Goal: Information Seeking & Learning: Learn about a topic

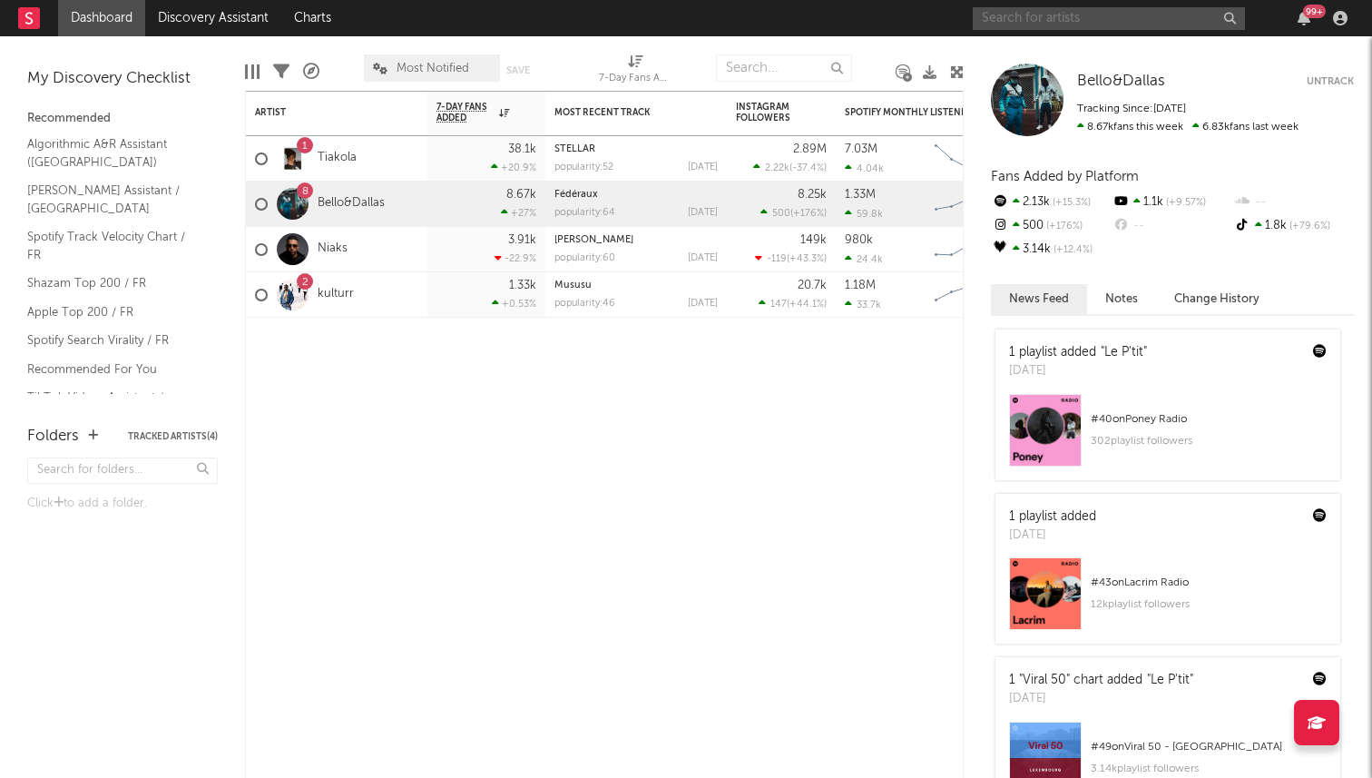
click at [1069, 12] on input "text" at bounding box center [1109, 18] width 272 height 23
type input "dlm"
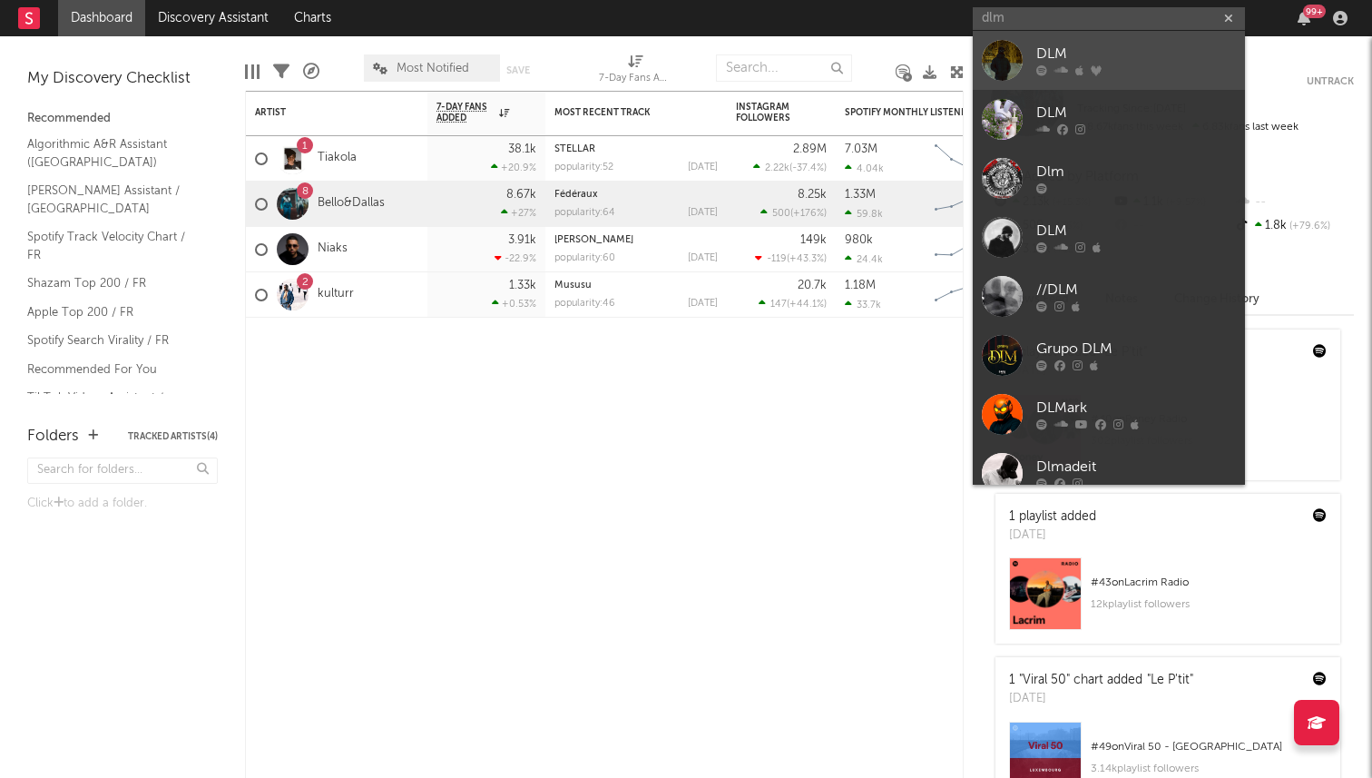
click at [1010, 58] on div at bounding box center [1002, 60] width 41 height 41
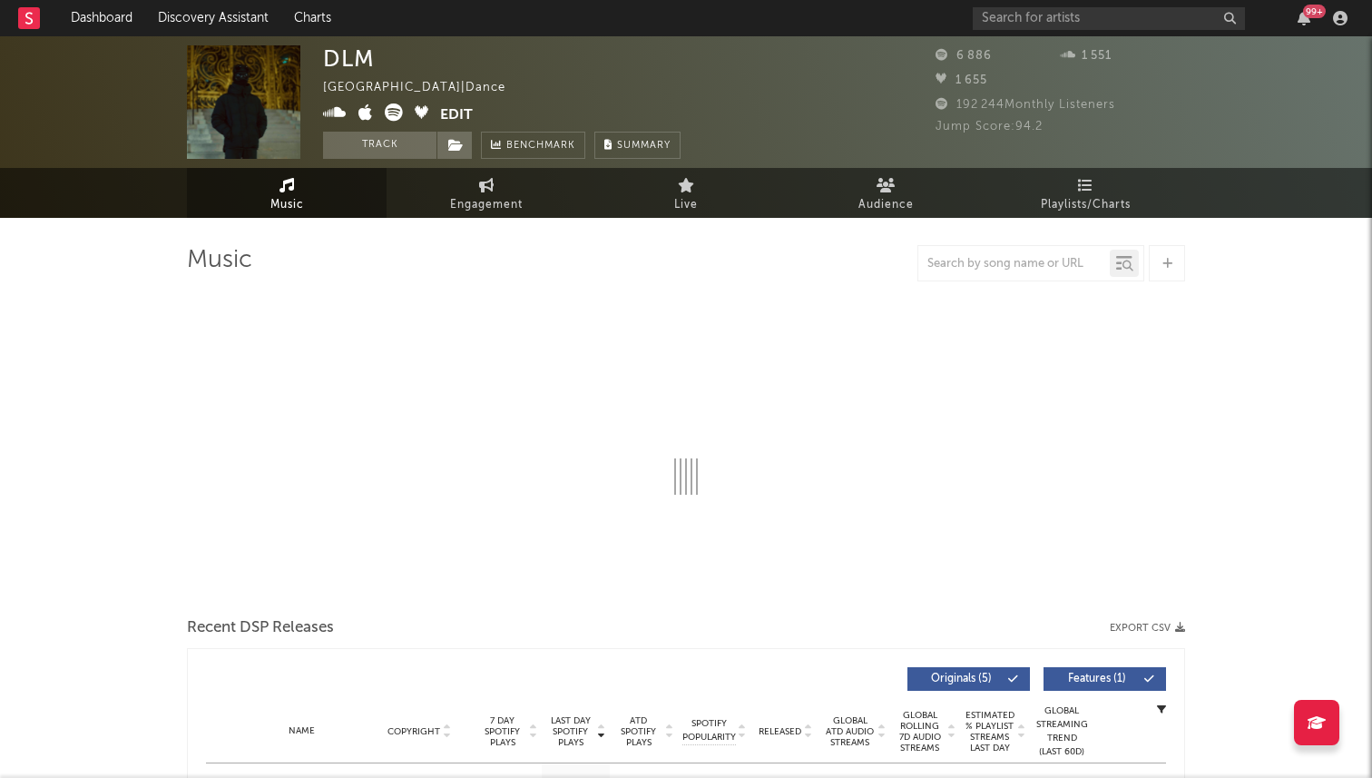
select select "6m"
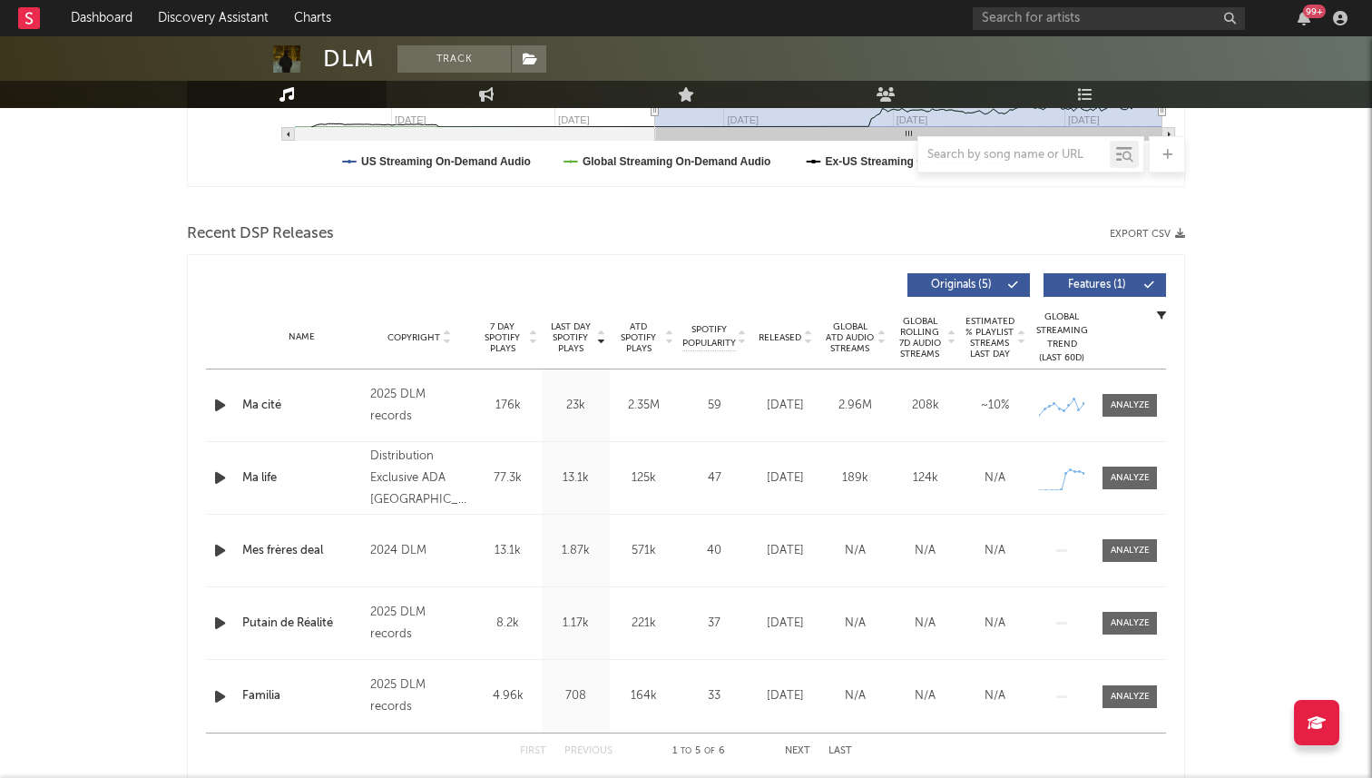
scroll to position [567, 0]
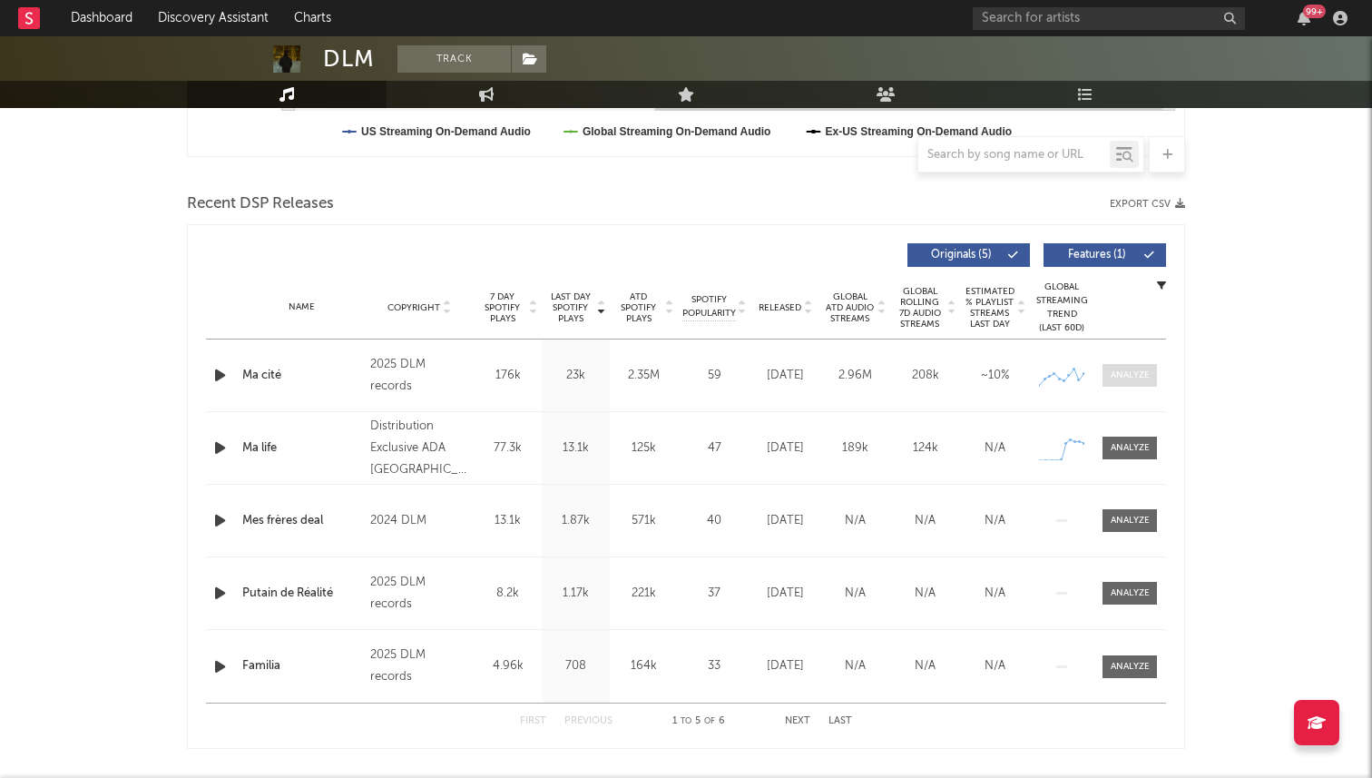
click at [1121, 377] on div at bounding box center [1130, 375] width 39 height 14
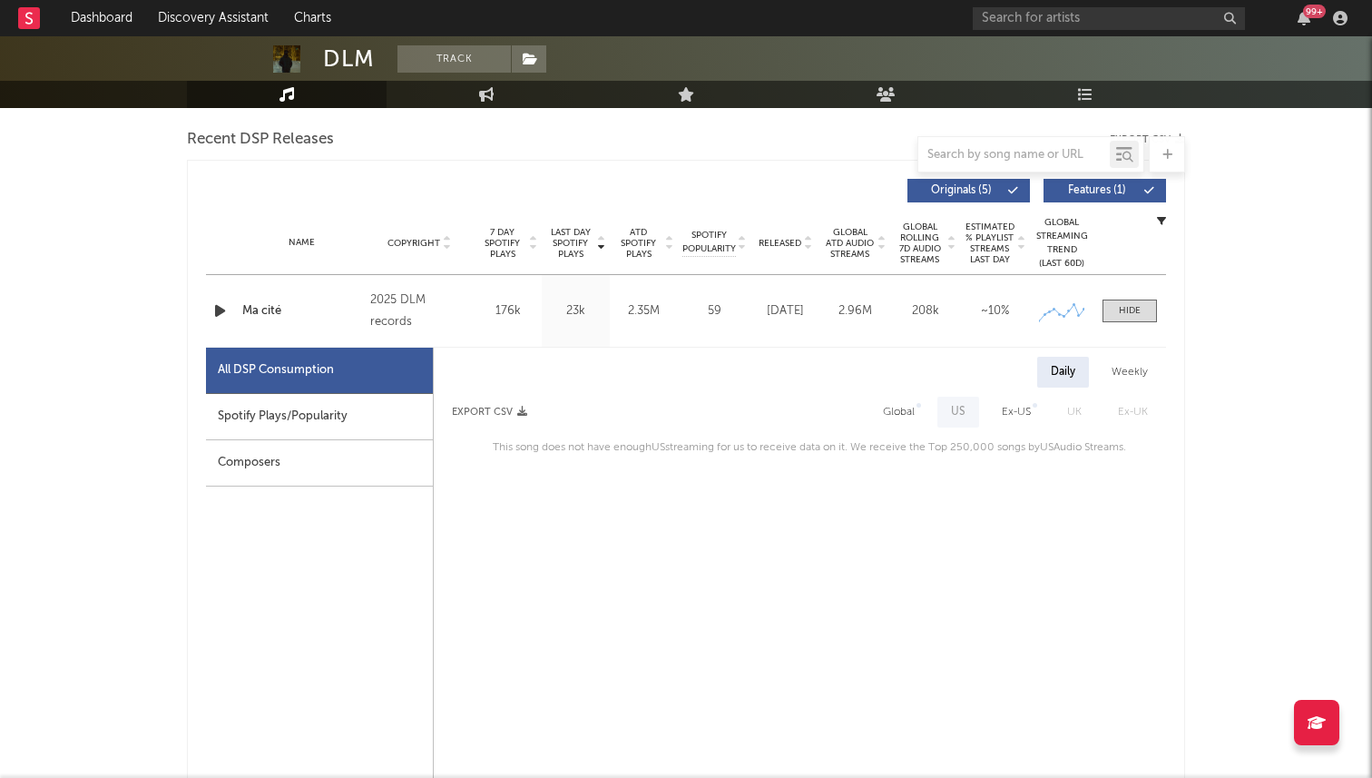
scroll to position [626, 0]
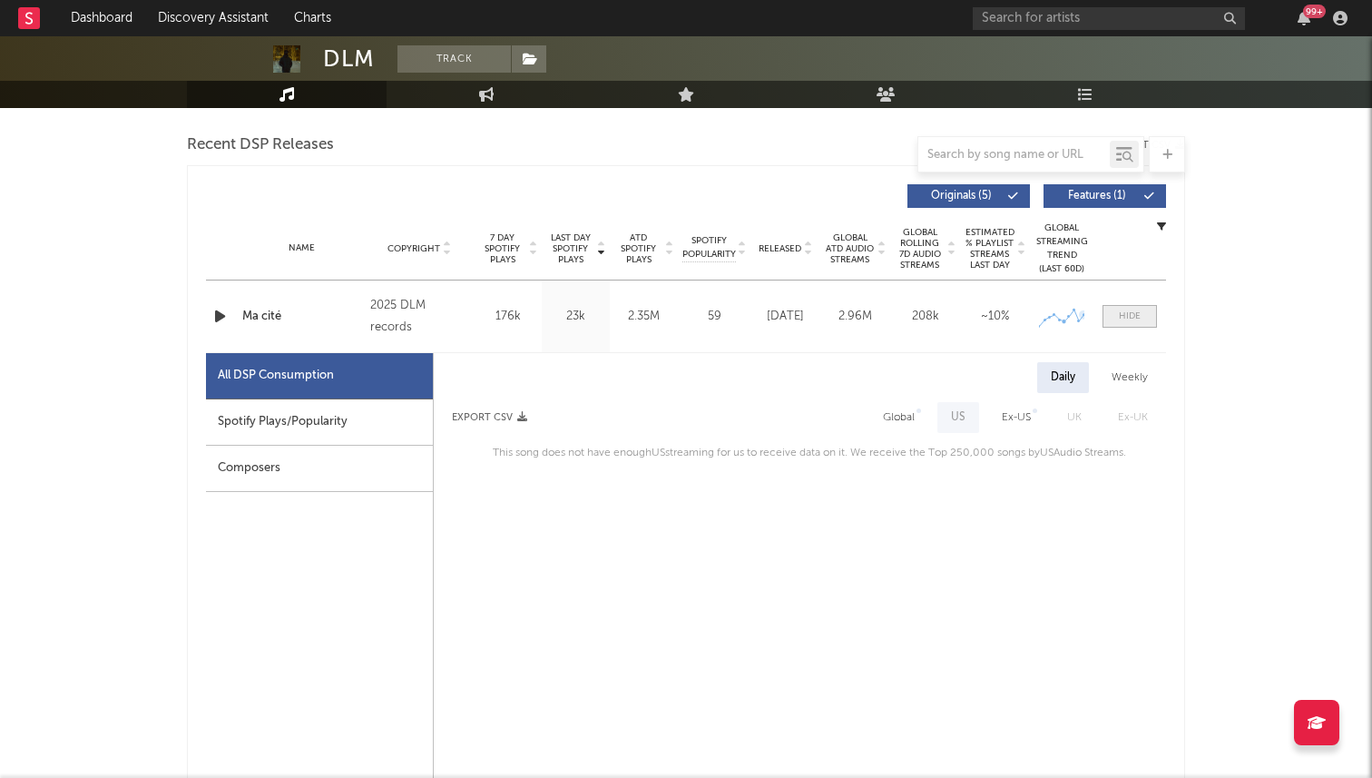
click at [1149, 315] on span at bounding box center [1129, 316] width 54 height 23
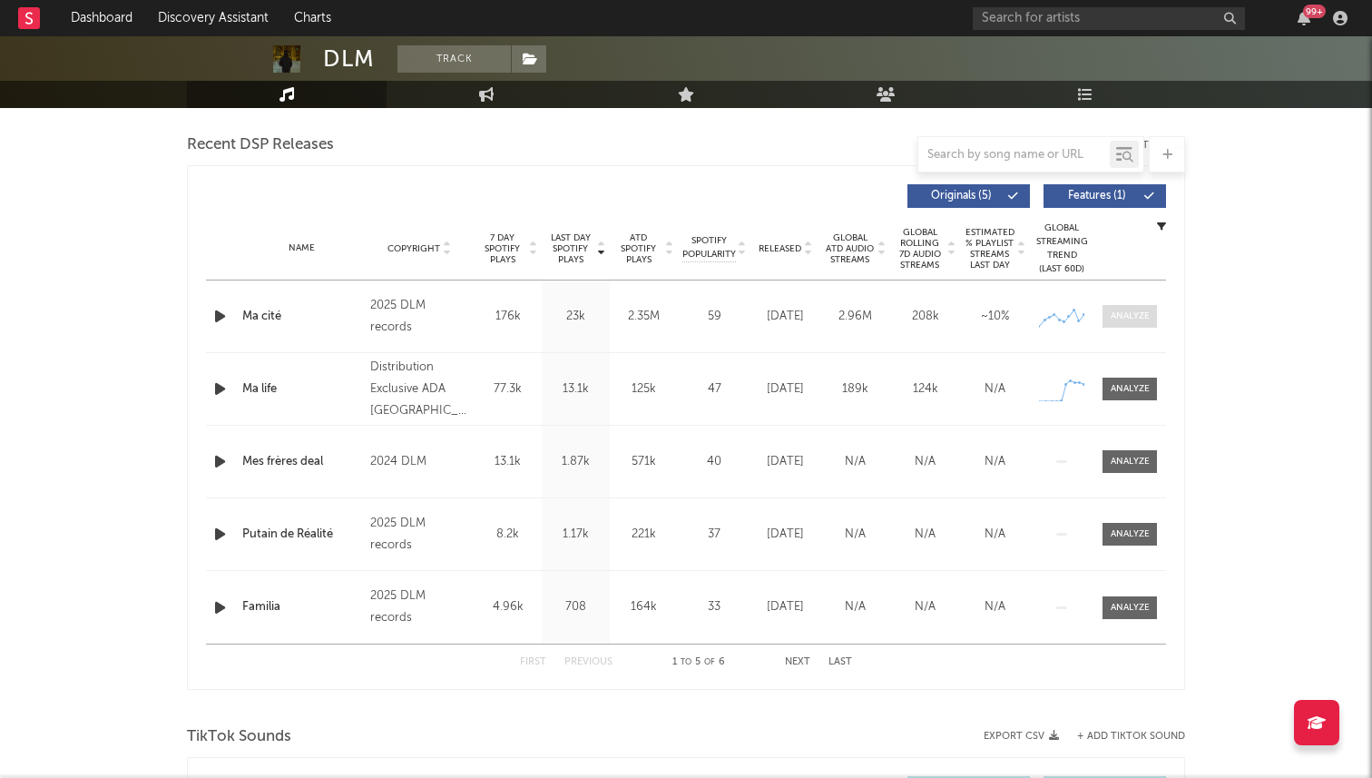
click at [1149, 315] on div at bounding box center [1130, 316] width 39 height 14
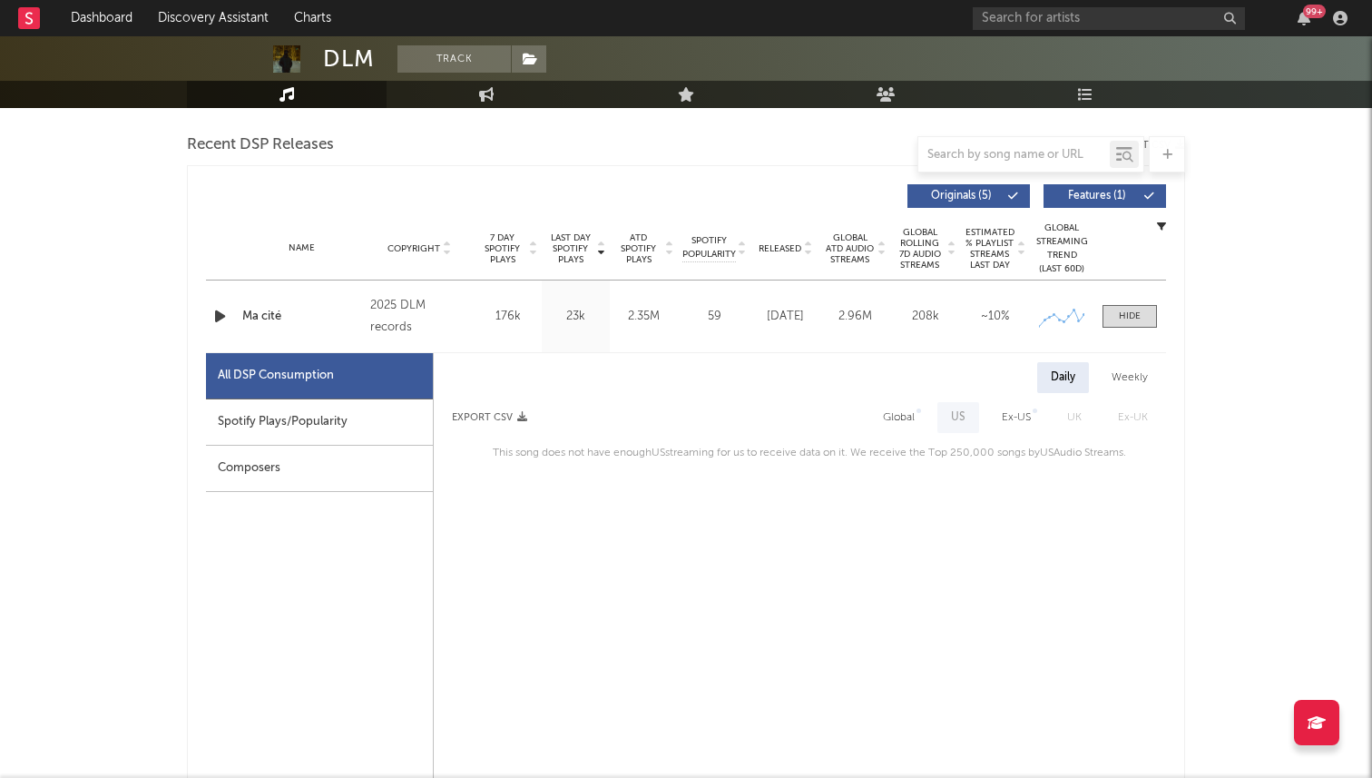
click at [1061, 347] on div "Name Ma cité Copyright 2025 DLM records Label DLM records Album Names Ma cité C…" at bounding box center [686, 316] width 960 height 72
click at [1002, 416] on div "Ex-US" at bounding box center [1016, 417] width 56 height 31
select select "1w"
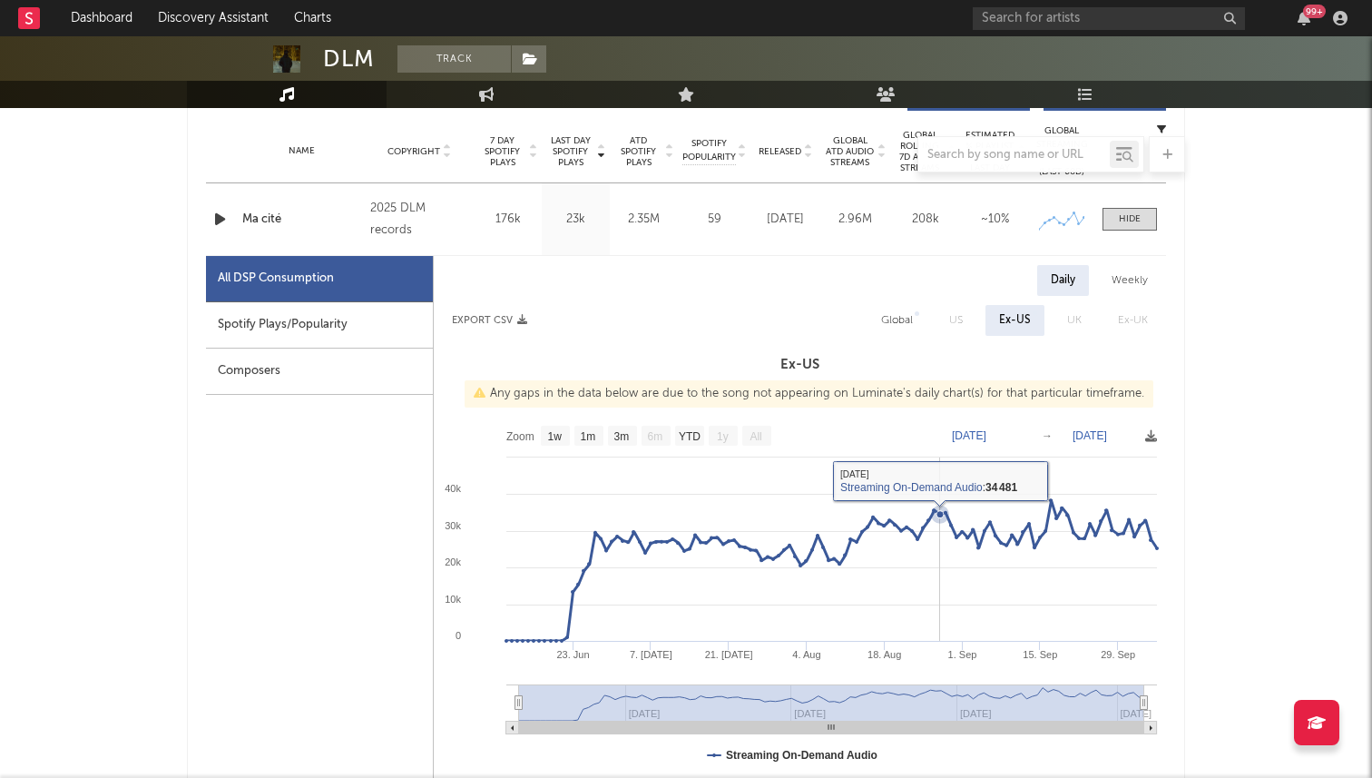
scroll to position [0, 0]
